Goal: Navigation & Orientation: Understand site structure

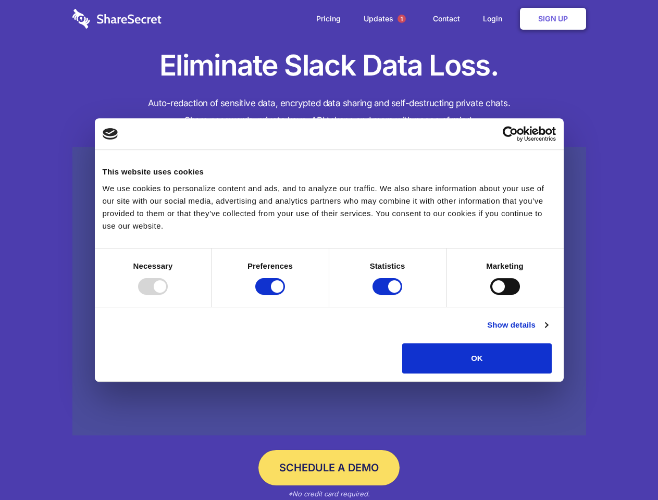
click at [168, 295] on div at bounding box center [153, 286] width 30 height 17
click at [285, 295] on input "Preferences" at bounding box center [270, 286] width 30 height 17
checkbox input "false"
click at [389, 295] on input "Statistics" at bounding box center [388, 286] width 30 height 17
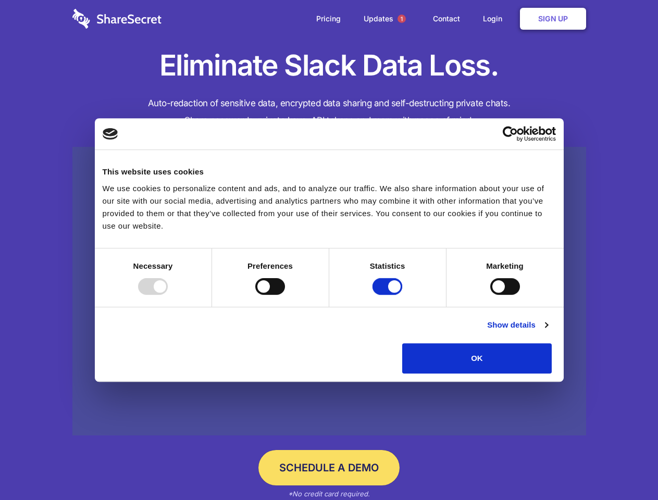
checkbox input "false"
click at [491, 295] on input "Marketing" at bounding box center [506, 286] width 30 height 17
checkbox input "true"
click at [548, 332] on link "Show details" at bounding box center [517, 325] width 60 height 13
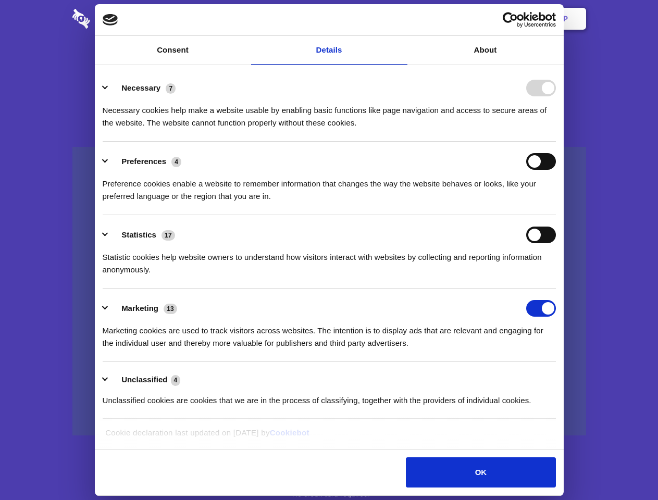
click at [556, 129] on div "Necessary cookies help make a website usable by enabling basic functions like p…" at bounding box center [330, 112] width 454 height 33
